Goal: Information Seeking & Learning: Learn about a topic

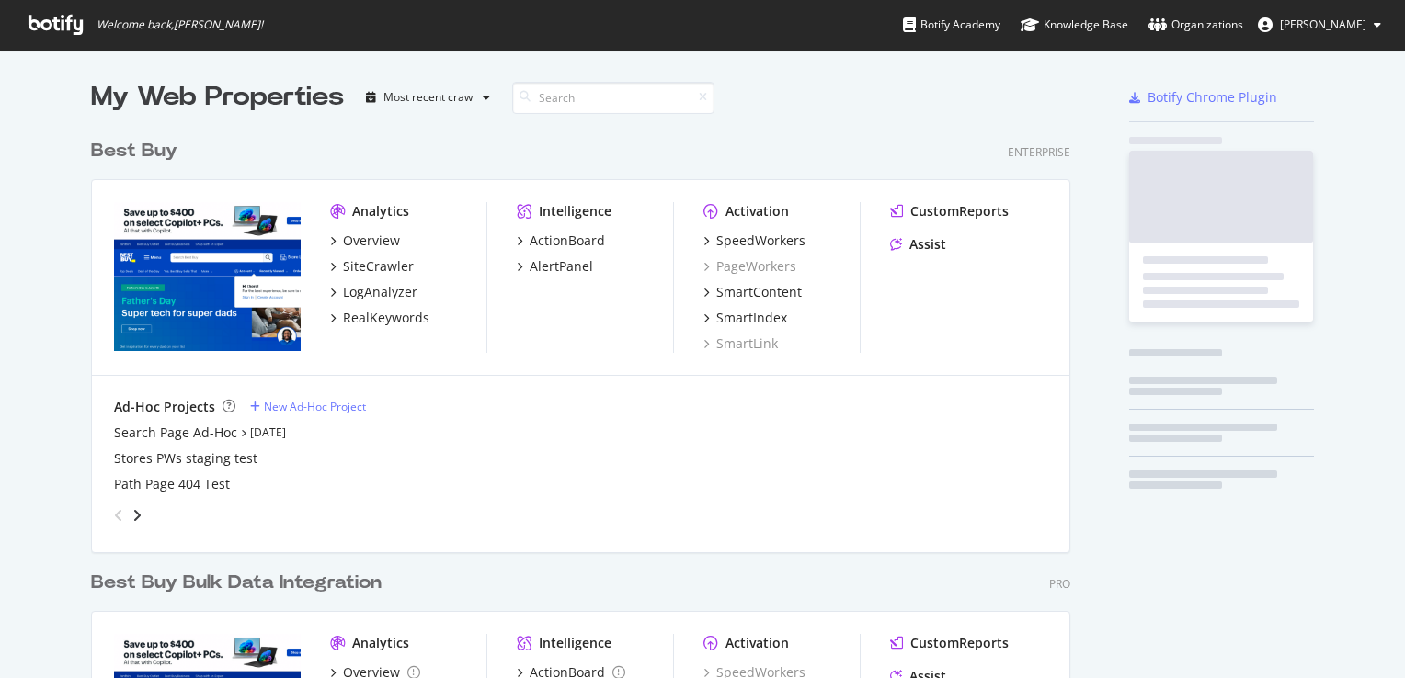
scroll to position [765, 980]
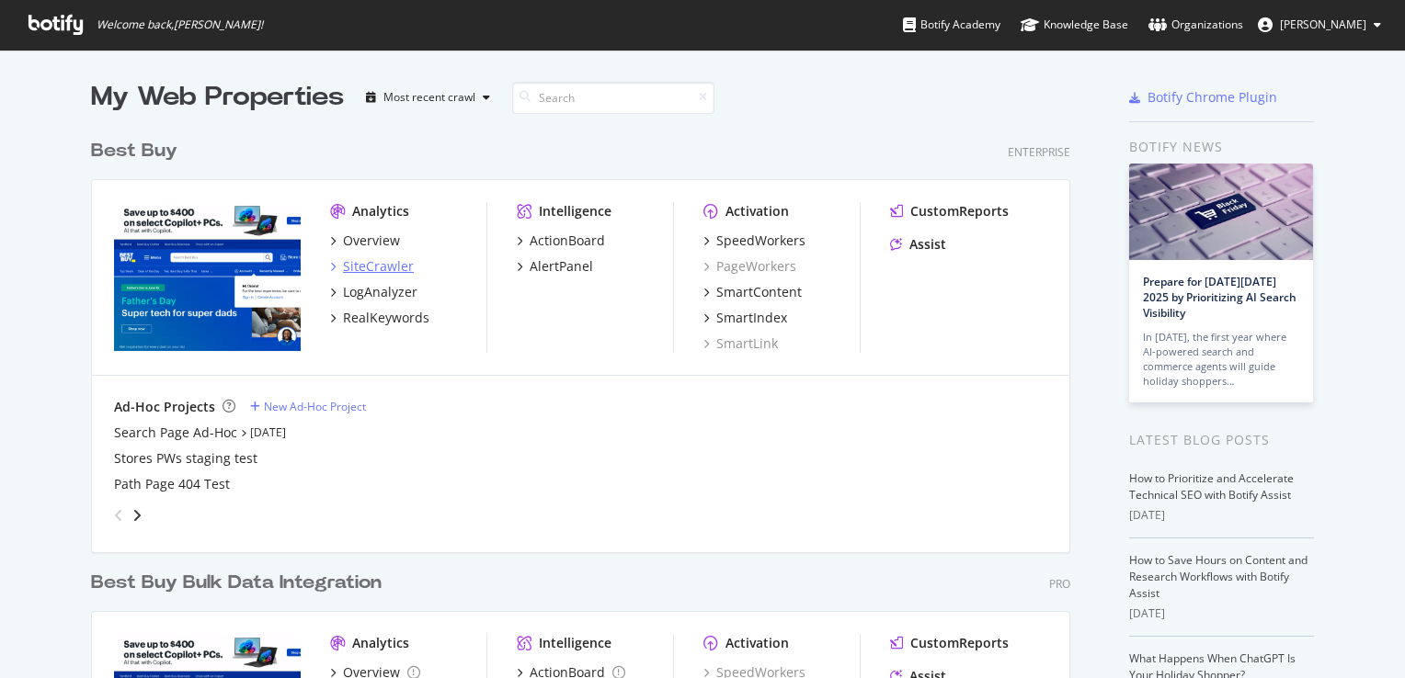
click at [382, 260] on div "SiteCrawler" at bounding box center [378, 266] width 71 height 18
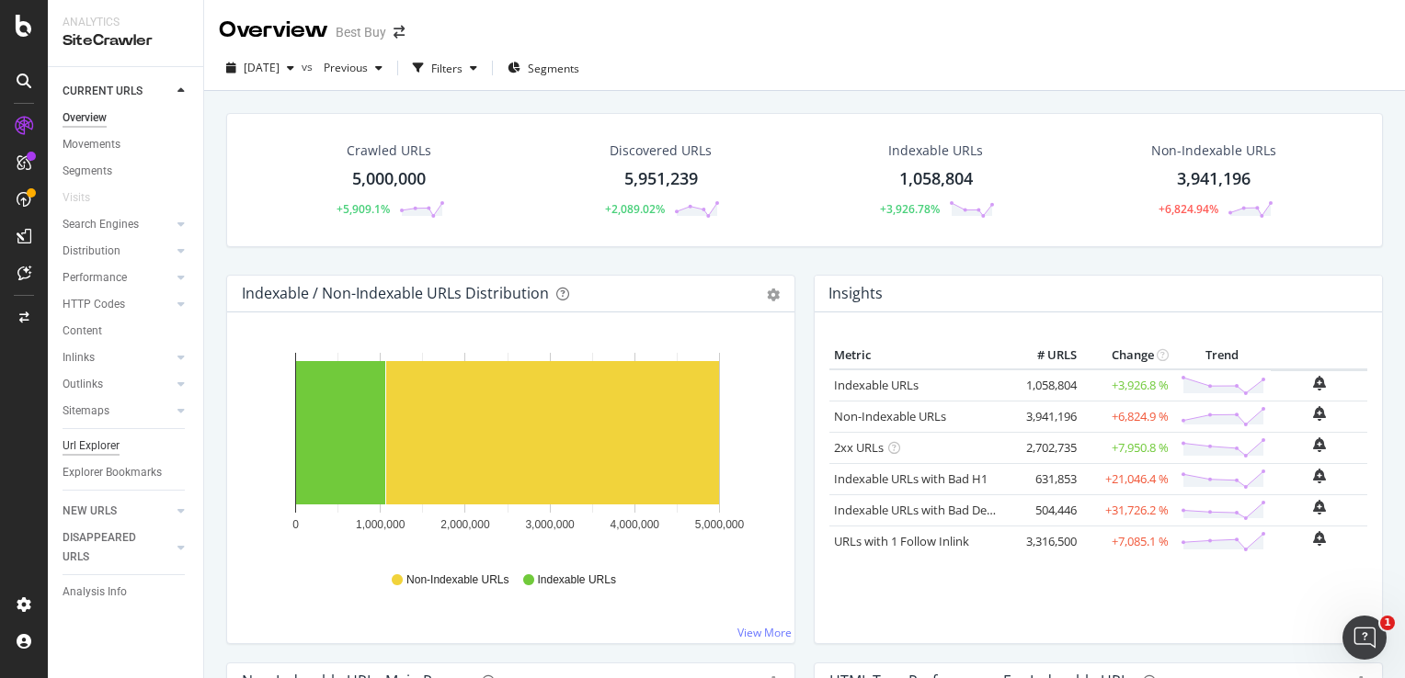
click at [107, 447] on div "Url Explorer" at bounding box center [91, 446] width 57 height 19
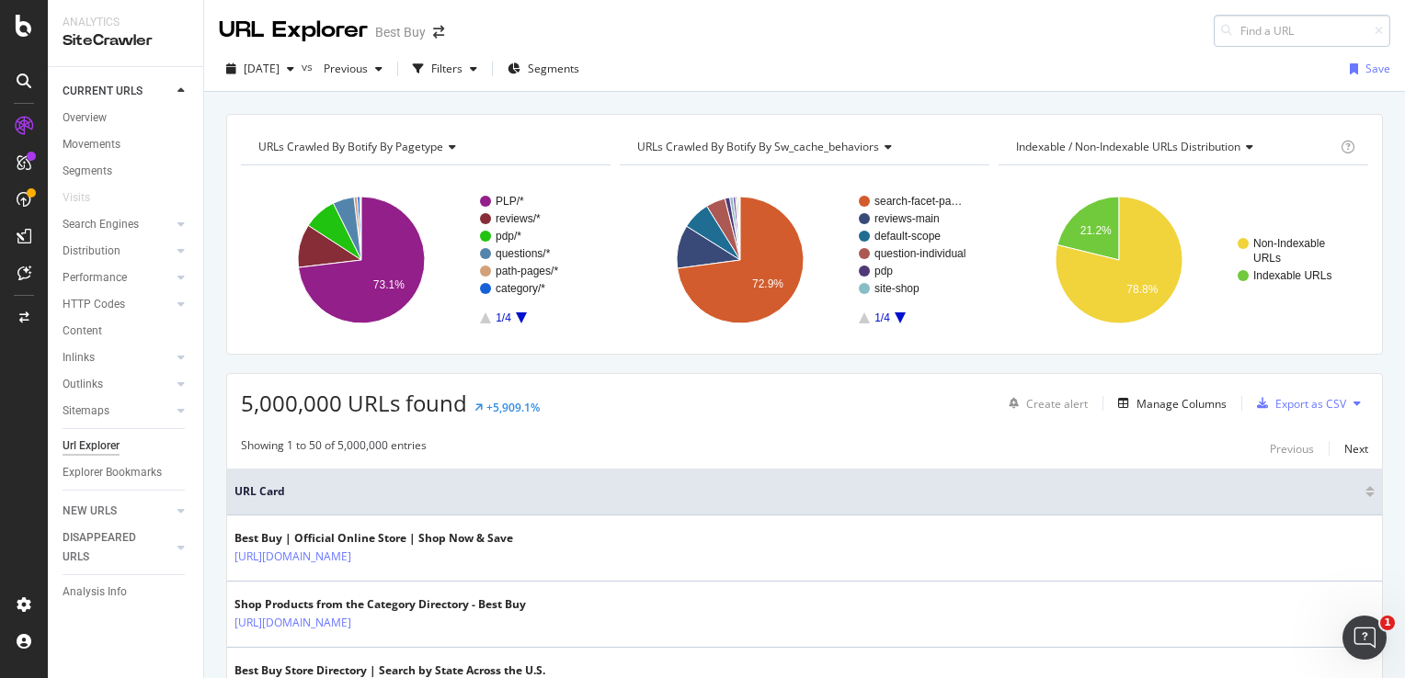
type input "[URL][DOMAIN_NAME]"
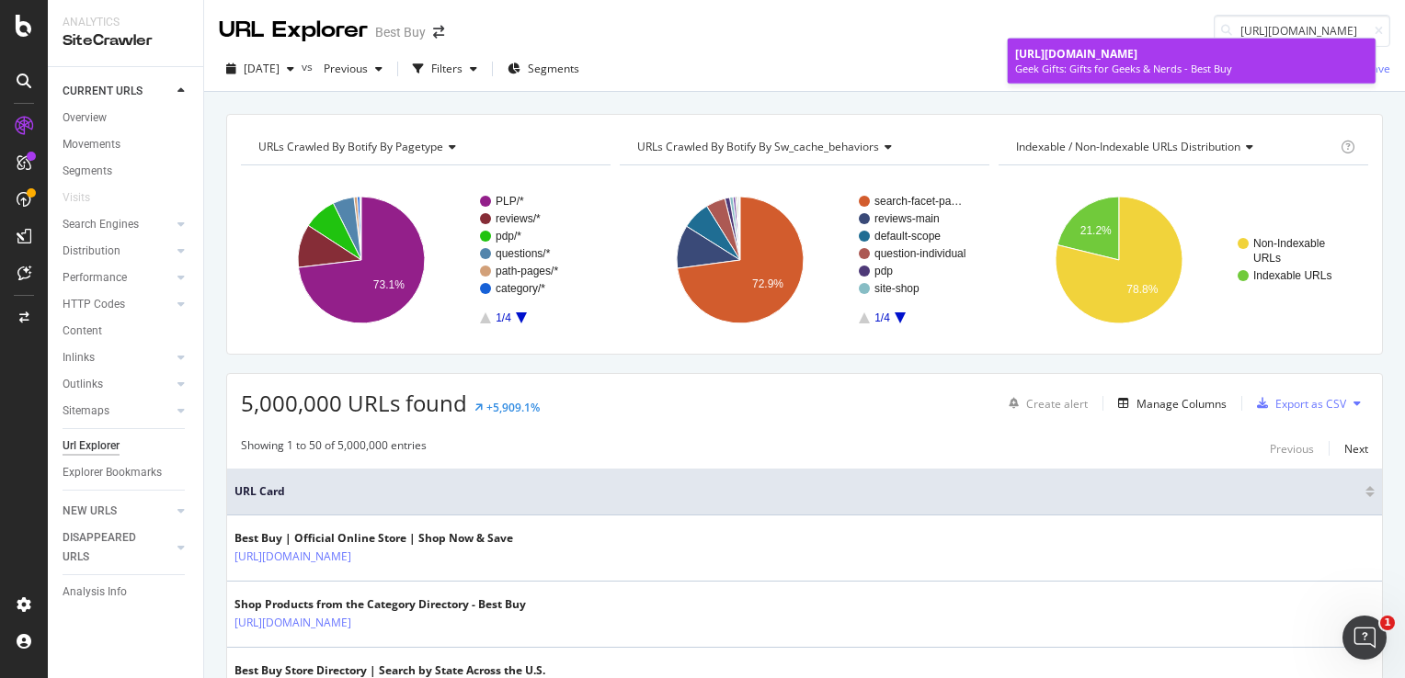
click at [1241, 64] on div "Geek Gifts: Gifts for Geeks & Nerds - Best Buy" at bounding box center [1191, 69] width 353 height 15
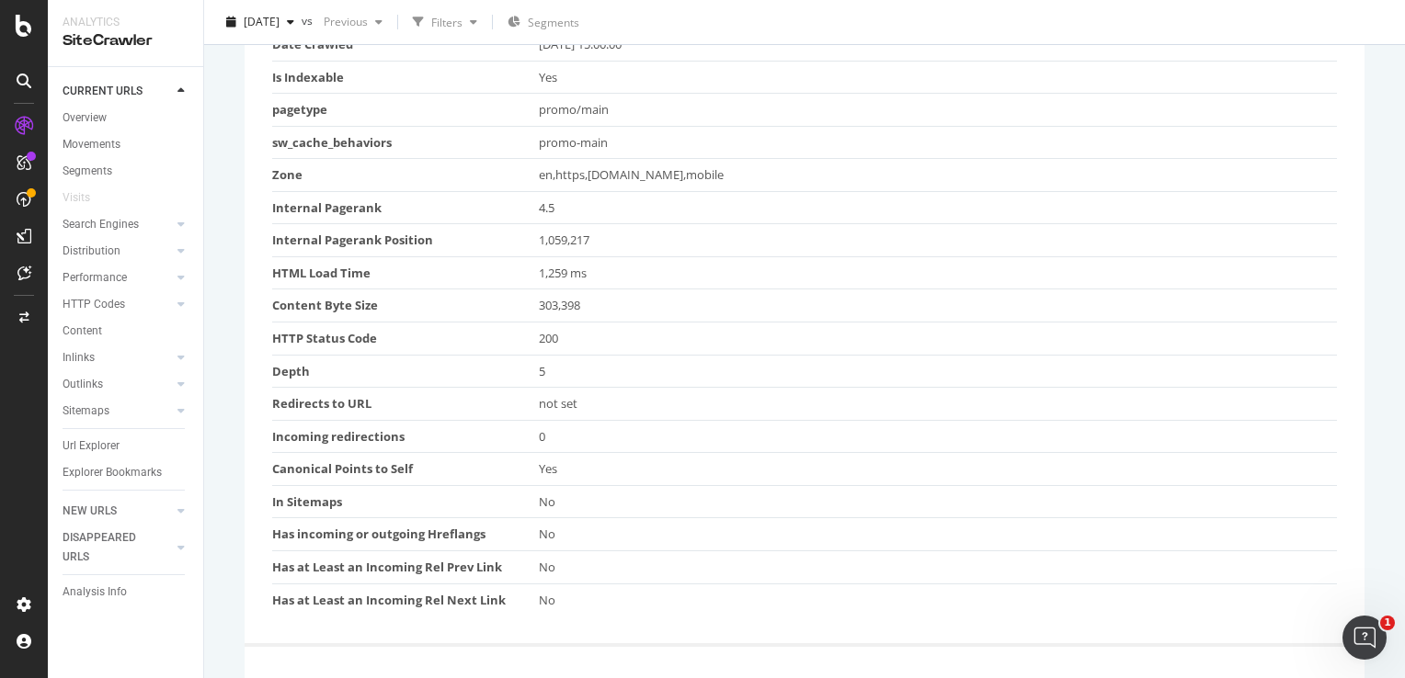
scroll to position [92, 0]
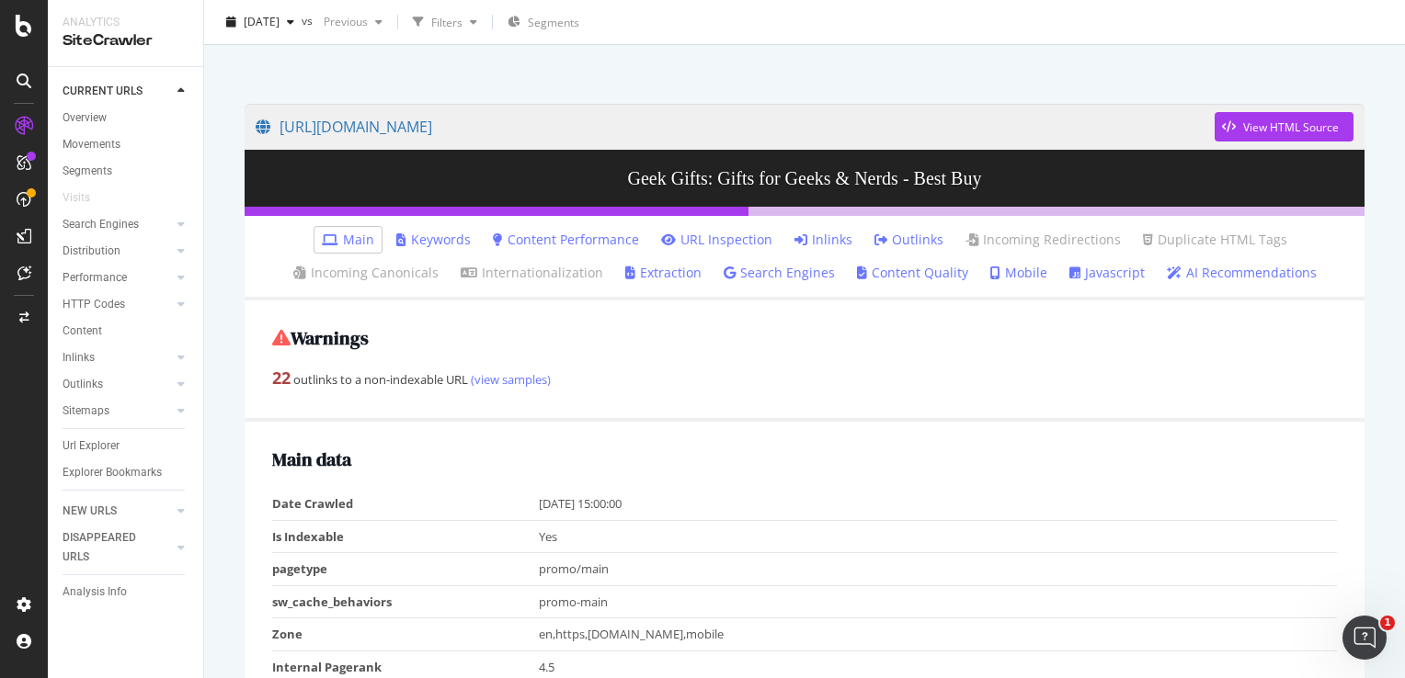
click at [809, 241] on link "Inlinks" at bounding box center [823, 240] width 58 height 18
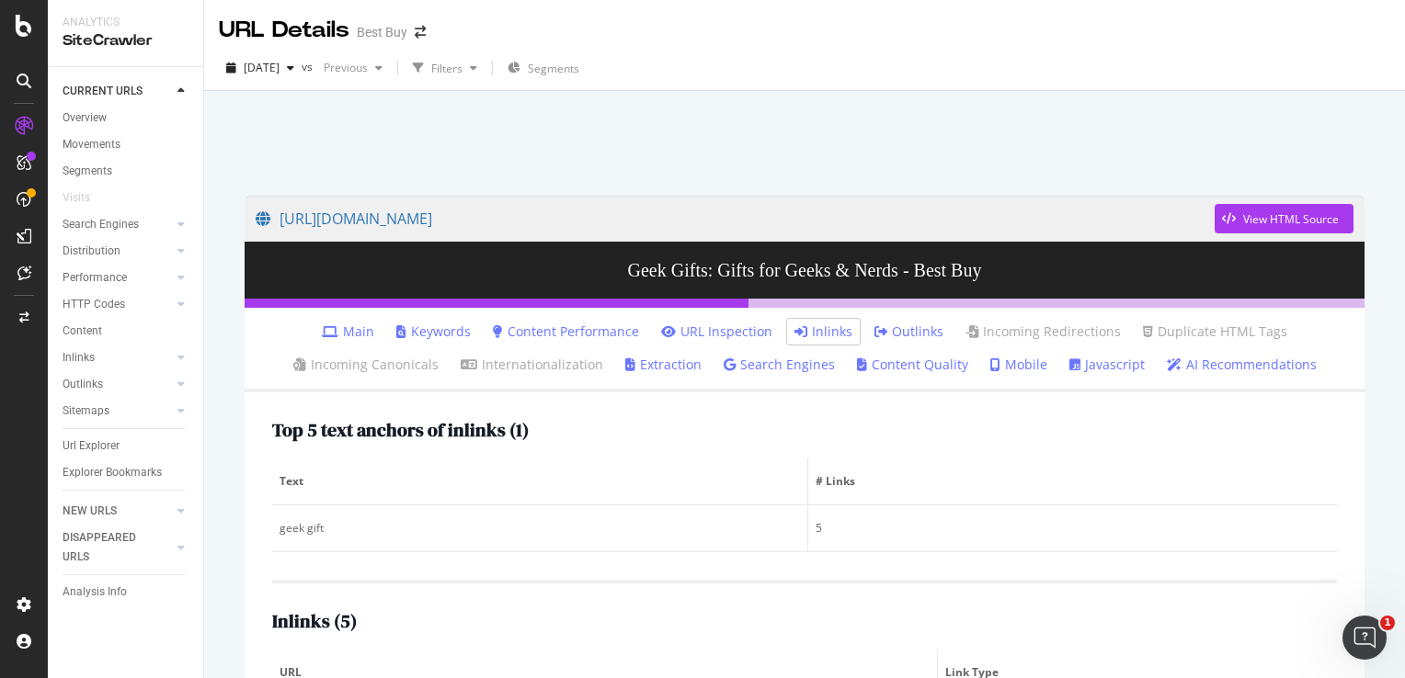
drag, startPoint x: 77, startPoint y: 448, endPoint x: 721, endPoint y: 253, distance: 672.3
click at [77, 448] on div "Url Explorer" at bounding box center [91, 446] width 57 height 19
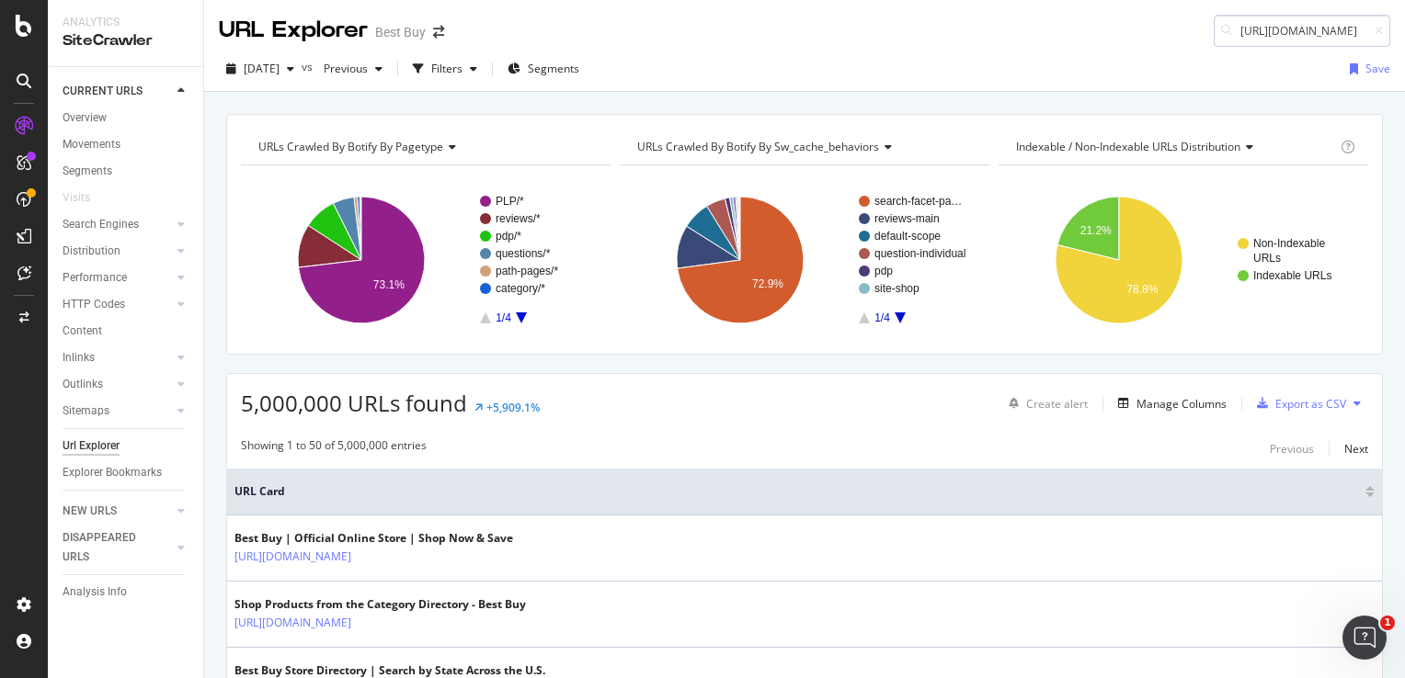
scroll to position [0, 157]
type input "[URL][DOMAIN_NAME]"
